Goal: Check status: Check status

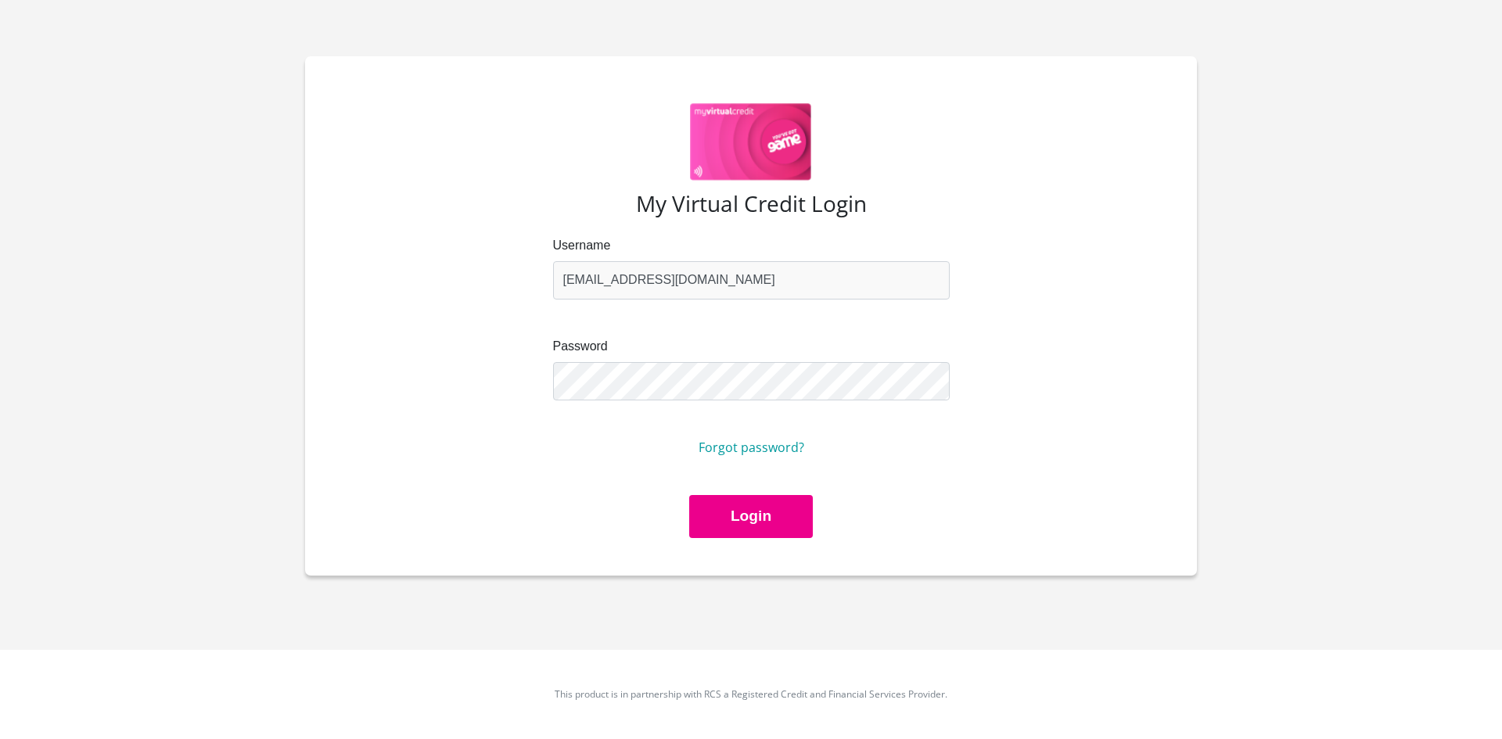
click at [710, 523] on button "Login" at bounding box center [751, 516] width 124 height 43
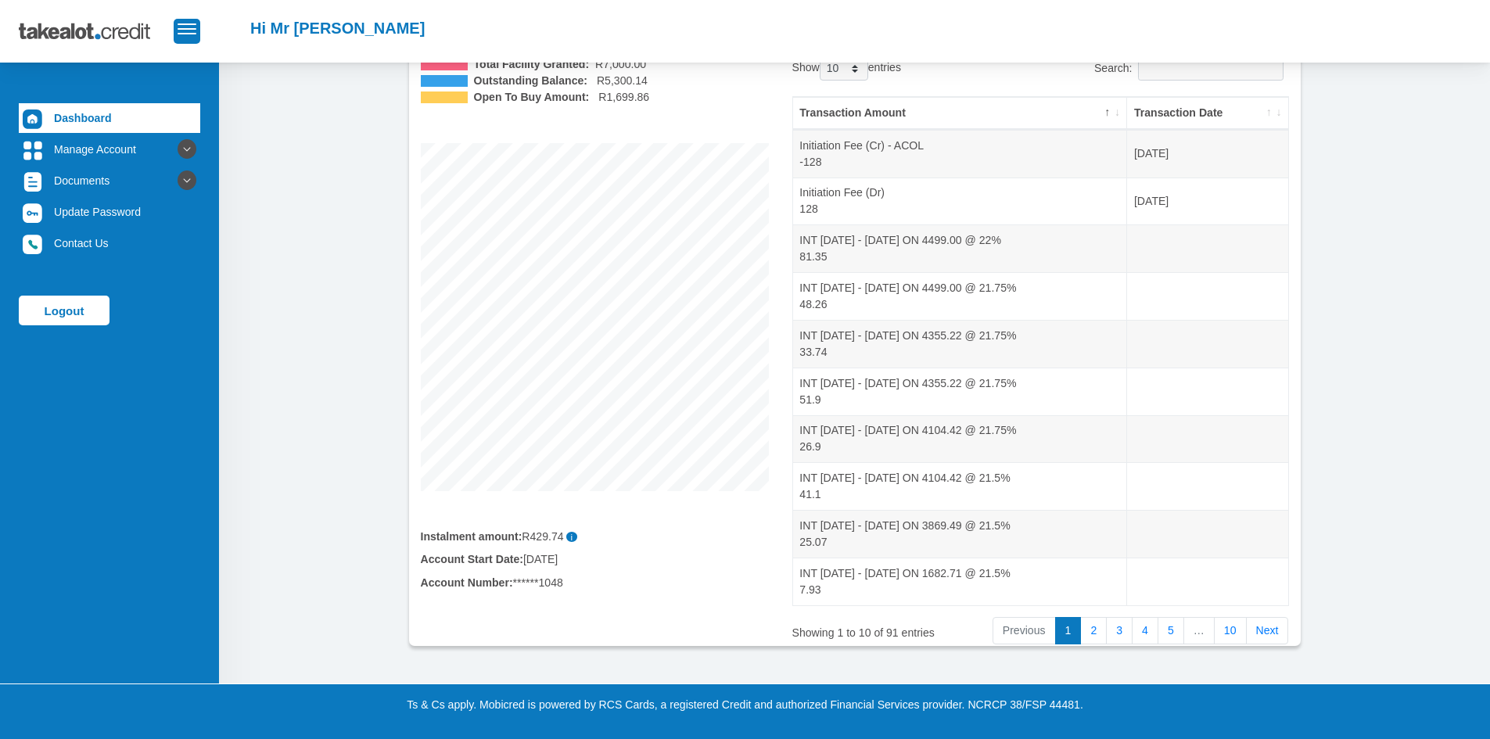
scroll to position [143, 0]
